Goal: Transaction & Acquisition: Purchase product/service

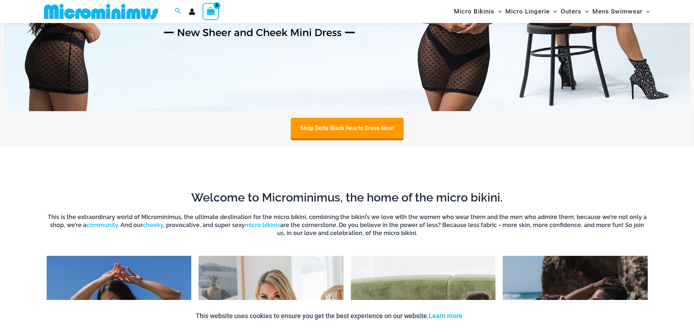
scroll to position [479, 0]
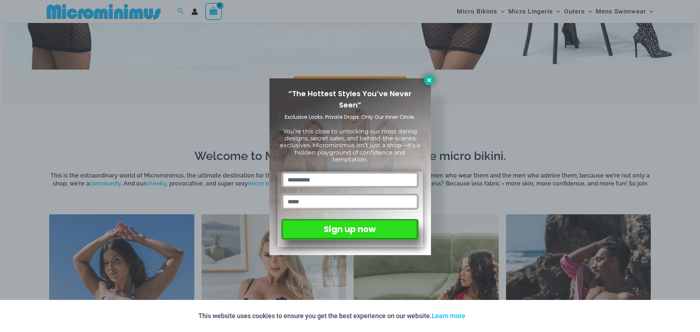
click at [427, 79] on icon at bounding box center [429, 80] width 4 height 4
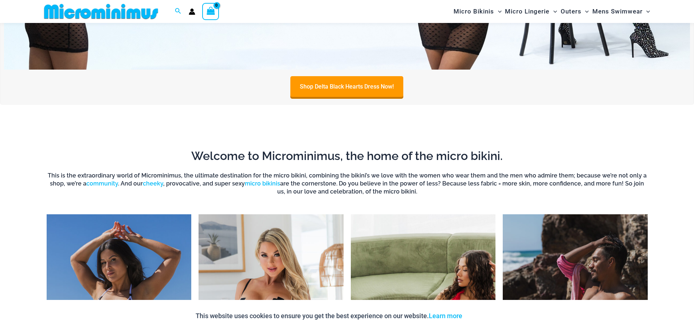
scroll to position [661, 0]
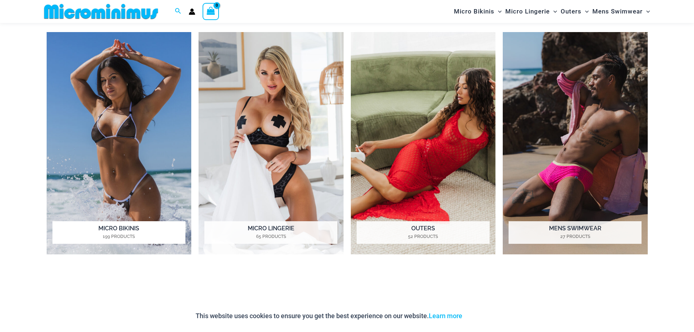
click at [126, 153] on img "Visit product category Micro Bikinis" at bounding box center [119, 143] width 145 height 223
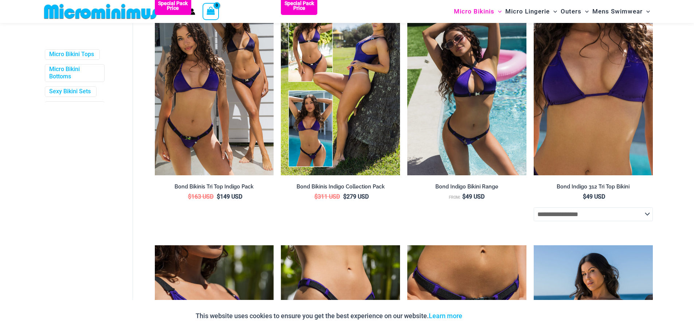
scroll to position [362, 0]
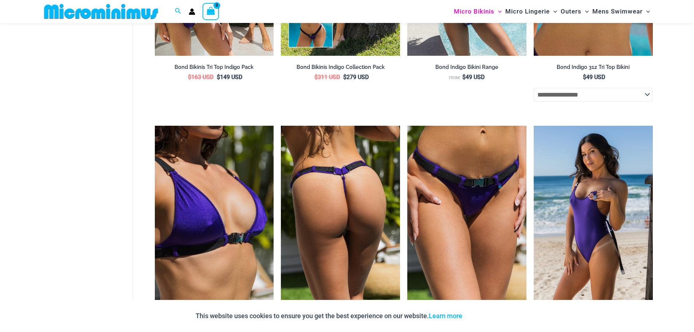
click at [362, 213] on img at bounding box center [340, 215] width 119 height 179
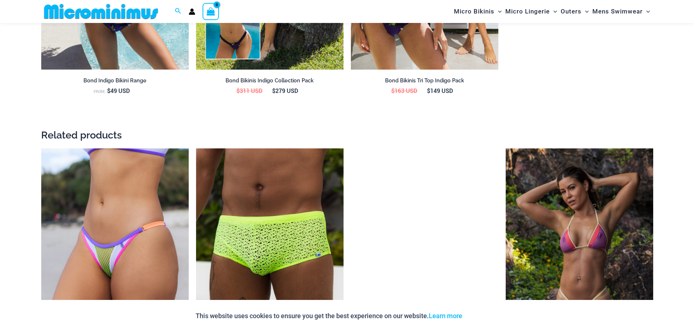
scroll to position [1084, 0]
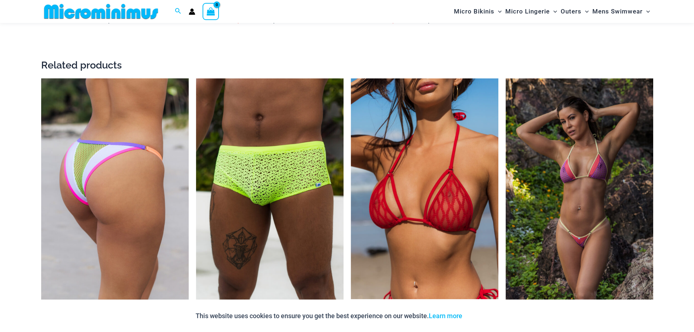
click at [121, 166] on img at bounding box center [115, 189] width 148 height 222
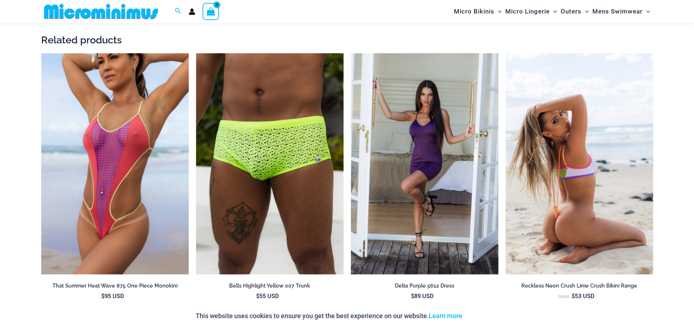
scroll to position [1452, 0]
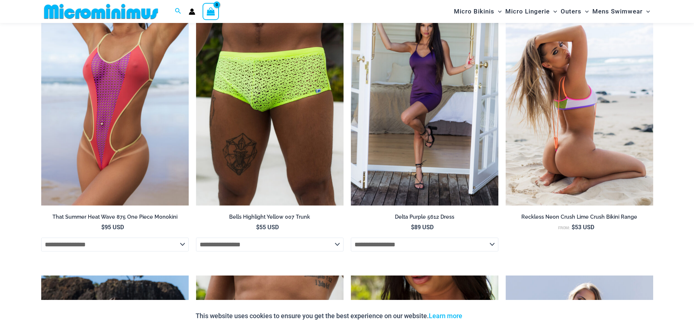
click at [564, 110] on img at bounding box center [580, 95] width 148 height 222
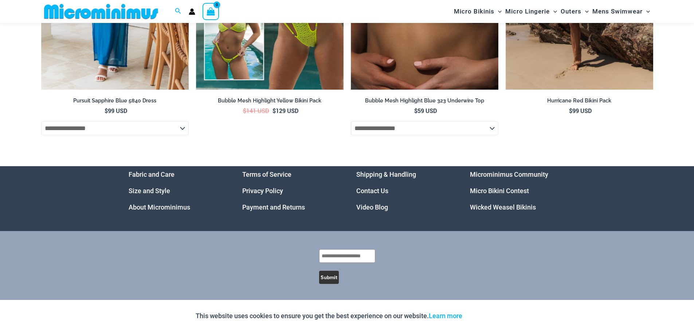
scroll to position [2870, 0]
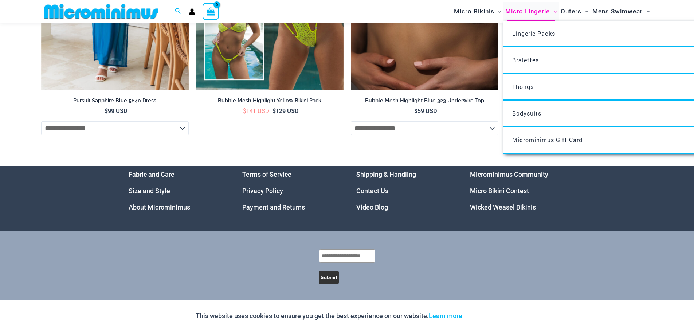
click at [524, 11] on span "Micro Lingerie" at bounding box center [527, 11] width 44 height 19
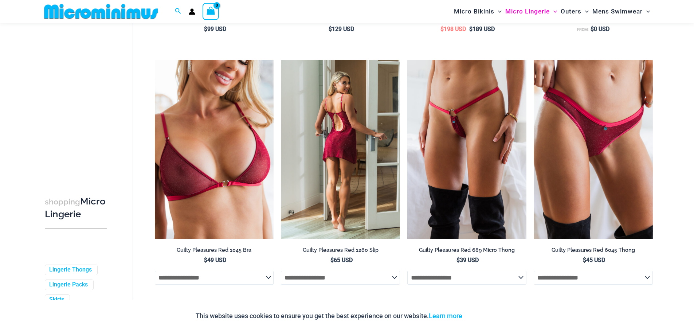
scroll to position [298, 0]
